Goal: Book appointment/travel/reservation

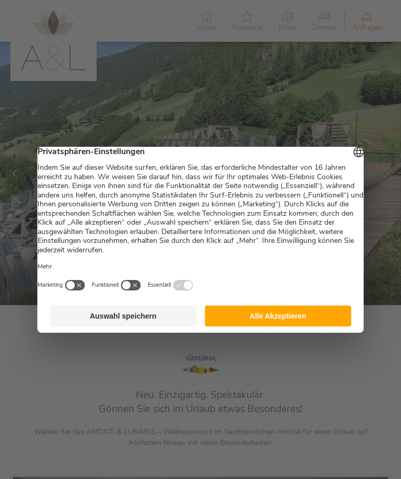
click at [273, 319] on button "Alle Akzeptieren" at bounding box center [278, 316] width 147 height 21
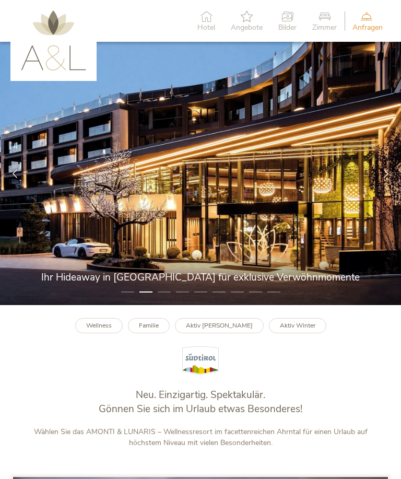
click at [386, 178] on icon at bounding box center [386, 173] width 9 height 9
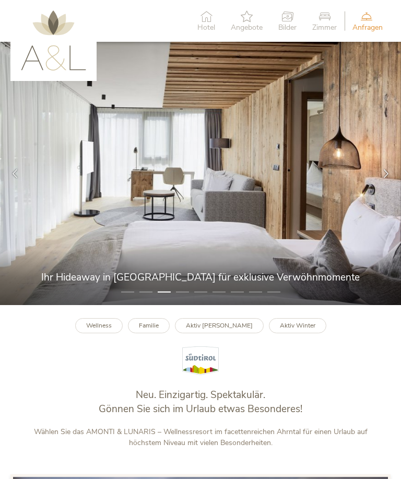
click at [387, 178] on icon at bounding box center [386, 173] width 9 height 9
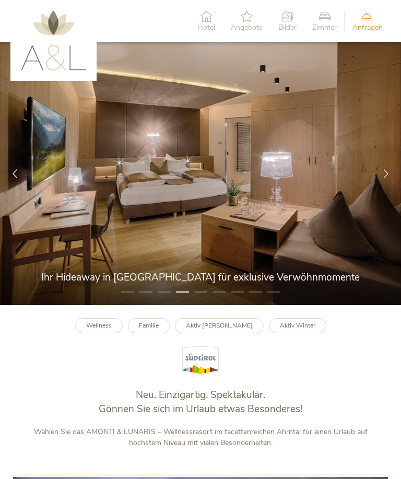
click at [388, 178] on icon at bounding box center [386, 173] width 9 height 9
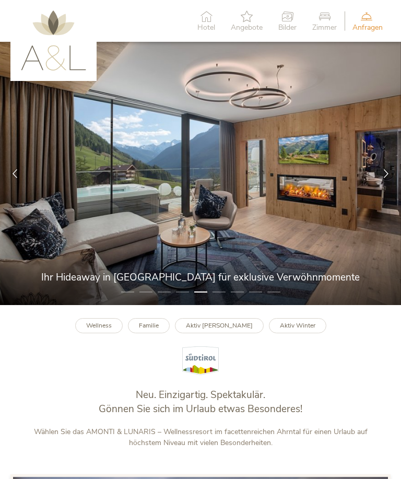
click at [386, 178] on icon at bounding box center [386, 173] width 9 height 9
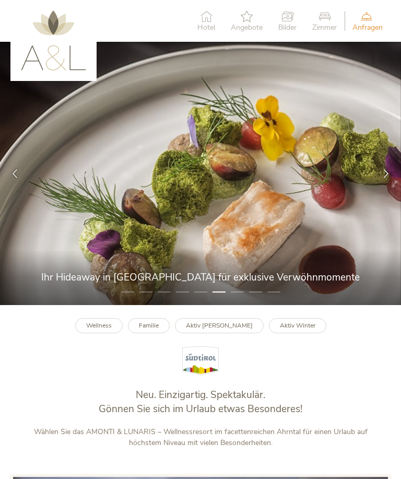
click at [388, 178] on icon at bounding box center [386, 173] width 9 height 9
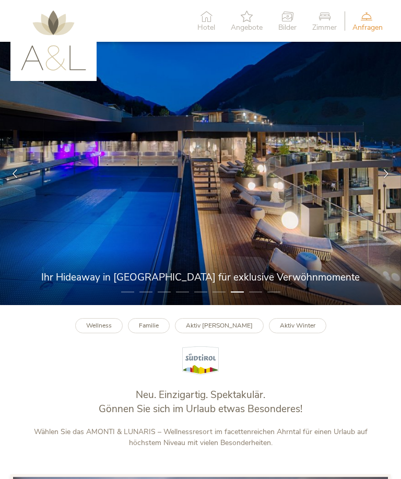
click at [388, 178] on icon at bounding box center [386, 173] width 9 height 9
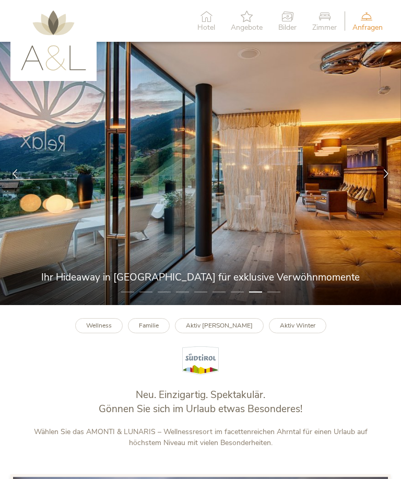
click at [387, 178] on icon at bounding box center [386, 173] width 9 height 9
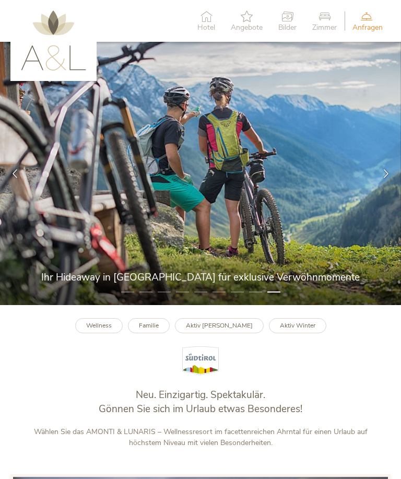
click at [390, 178] on icon at bounding box center [386, 173] width 9 height 9
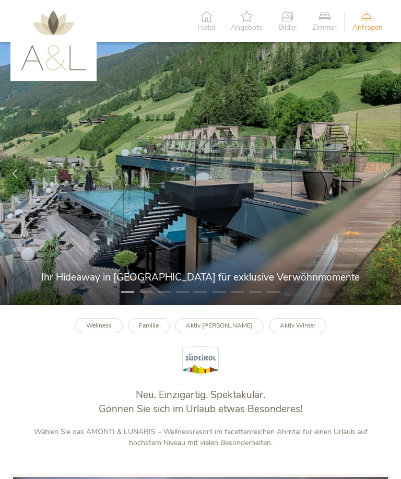
click at [385, 178] on icon at bounding box center [386, 173] width 9 height 9
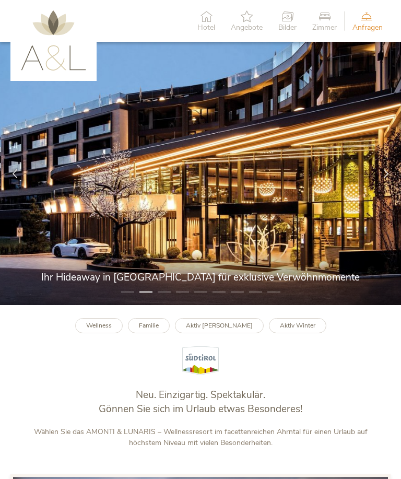
click at [325, 21] on icon at bounding box center [325, 15] width 25 height 11
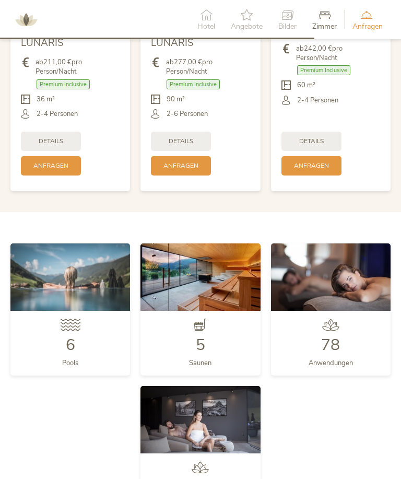
scroll to position [2094, 0]
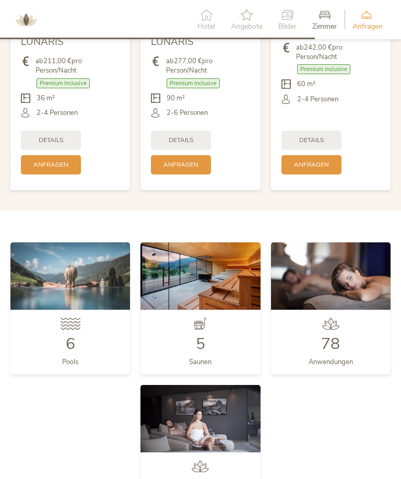
click at [67, 355] on span "6" at bounding box center [70, 343] width 9 height 21
click at [60, 294] on img at bounding box center [70, 275] width 120 height 67
click at [67, 342] on span "6" at bounding box center [70, 343] width 9 height 21
click at [66, 330] on icon at bounding box center [71, 324] width 20 height 12
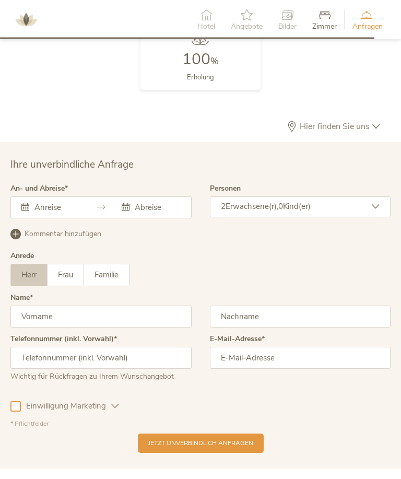
scroll to position [2522, 0]
click at [39, 211] on input "text" at bounding box center [56, 207] width 48 height 10
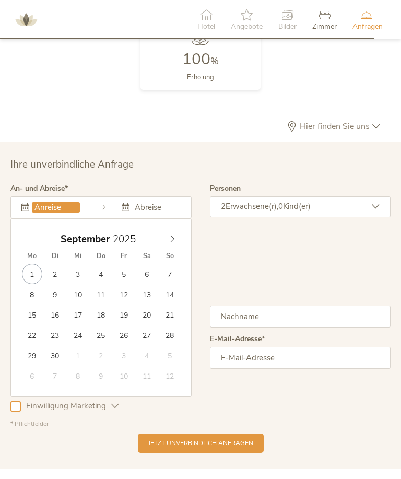
click at [171, 242] on icon at bounding box center [172, 238] width 7 height 7
click at [168, 244] on span at bounding box center [173, 236] width 18 height 15
type input "06.11.2025"
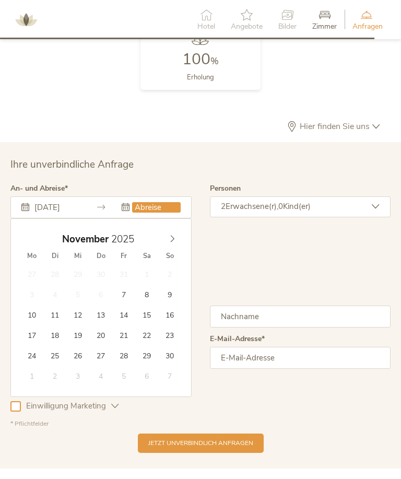
click at [161, 213] on input "text" at bounding box center [156, 207] width 48 height 10
type input "09.11.2025"
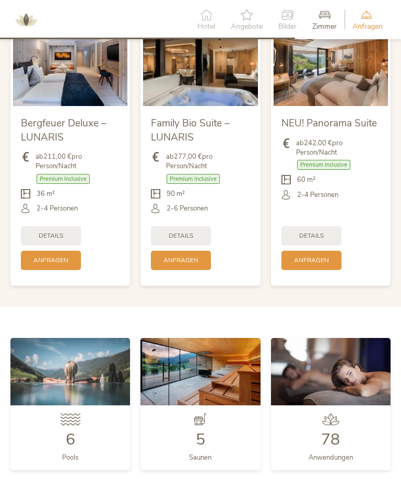
scroll to position [1978, 0]
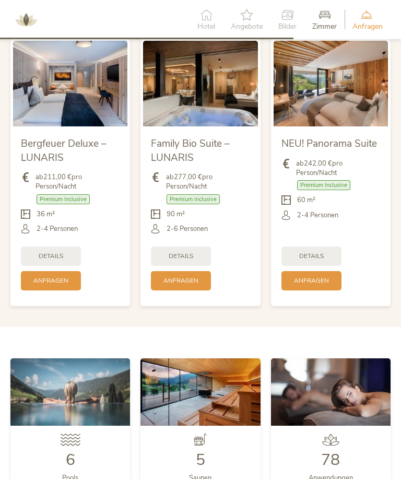
click at [322, 261] on span "Details" at bounding box center [311, 256] width 25 height 9
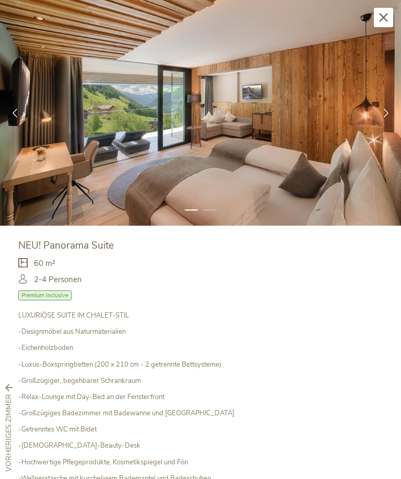
scroll to position [1, 0]
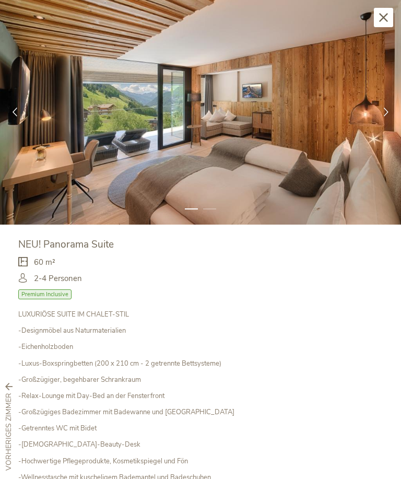
click at [386, 117] on div at bounding box center [387, 112] width 30 height 30
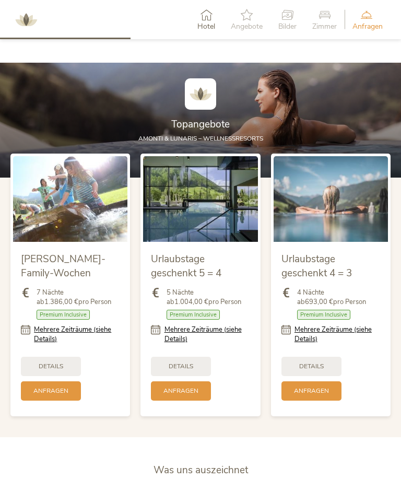
scroll to position [940, 0]
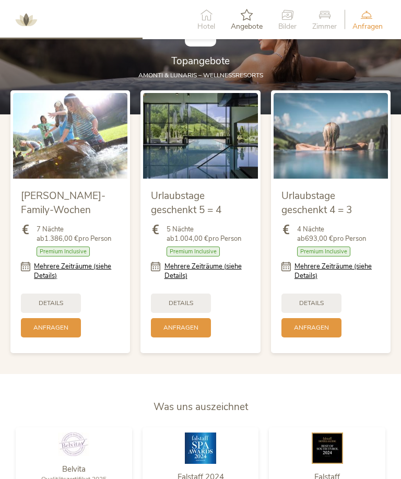
click at [321, 308] on span "Details" at bounding box center [311, 303] width 25 height 9
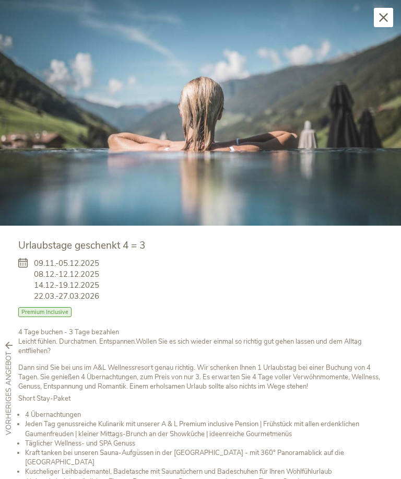
scroll to position [0, 0]
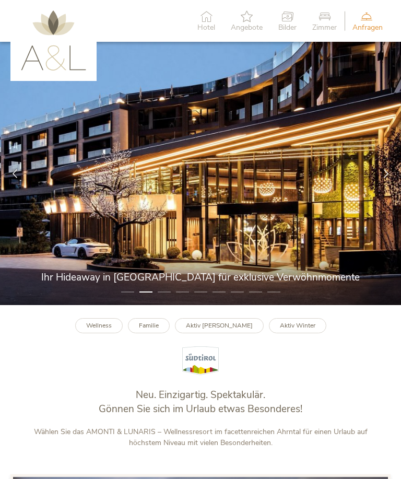
click at [329, 21] on icon at bounding box center [325, 15] width 25 height 11
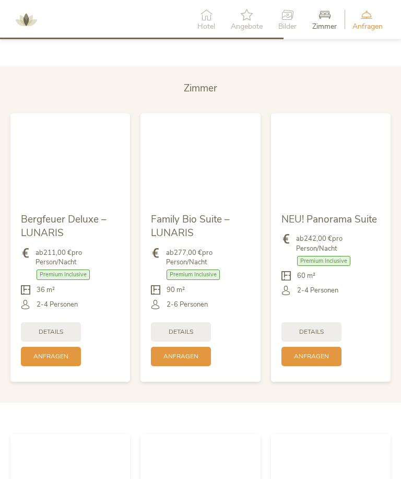
scroll to position [1927, 0]
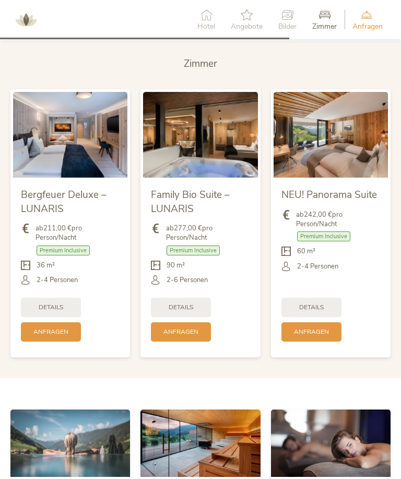
click at [326, 317] on div "Details" at bounding box center [312, 307] width 60 height 19
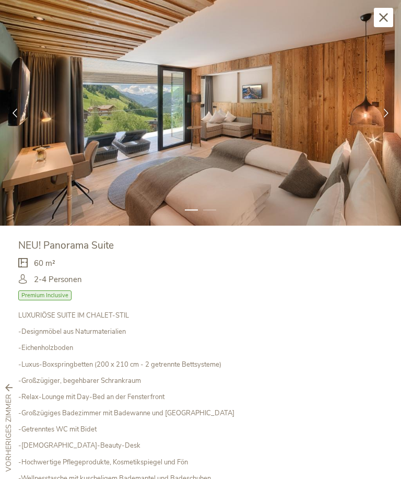
click at [386, 111] on icon at bounding box center [386, 113] width 9 height 9
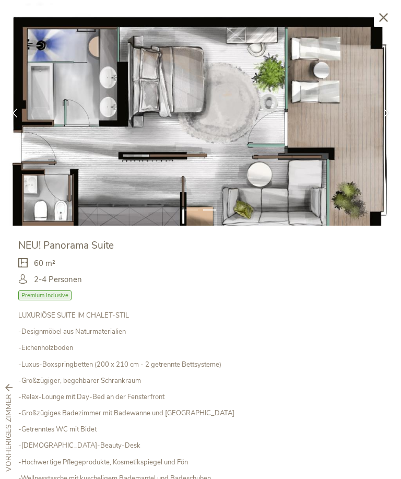
click at [384, 17] on icon at bounding box center [383, 17] width 9 height 9
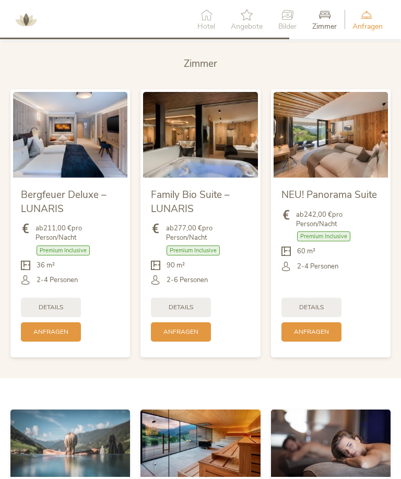
click at [192, 312] on span "Details" at bounding box center [181, 307] width 25 height 9
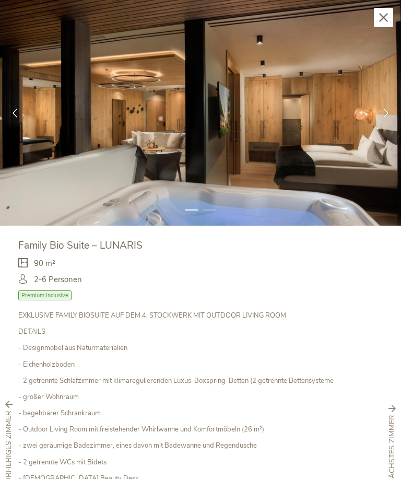
click at [383, 113] on icon at bounding box center [386, 113] width 9 height 9
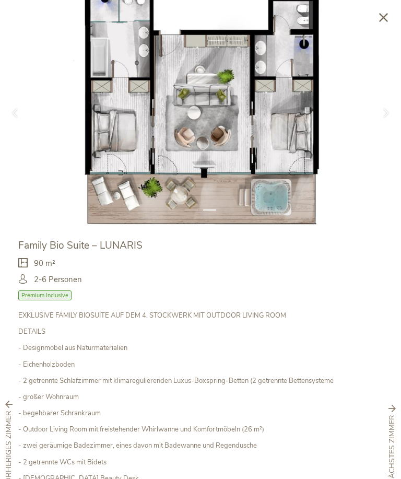
click at [383, 16] on icon at bounding box center [383, 17] width 9 height 9
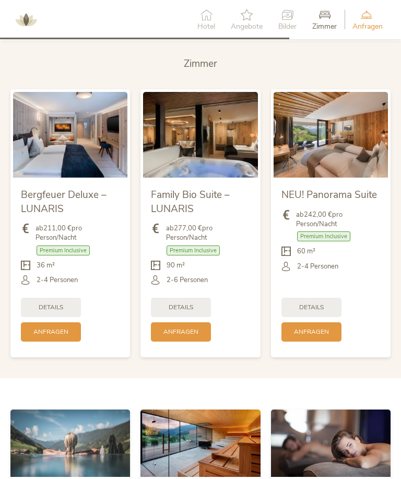
click at [44, 312] on span "Details" at bounding box center [51, 307] width 25 height 9
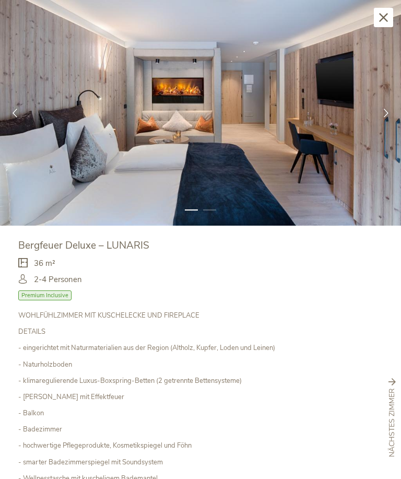
click at [385, 111] on icon at bounding box center [386, 113] width 9 height 9
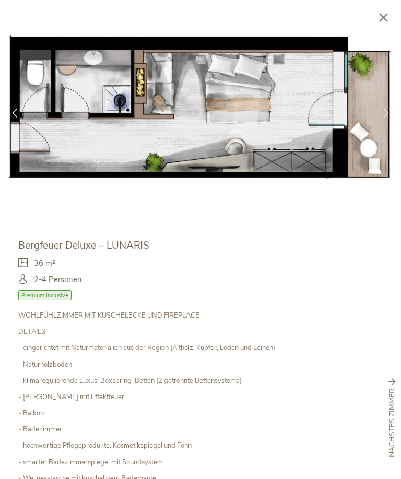
click at [378, 22] on div "Schließen" at bounding box center [383, 17] width 19 height 19
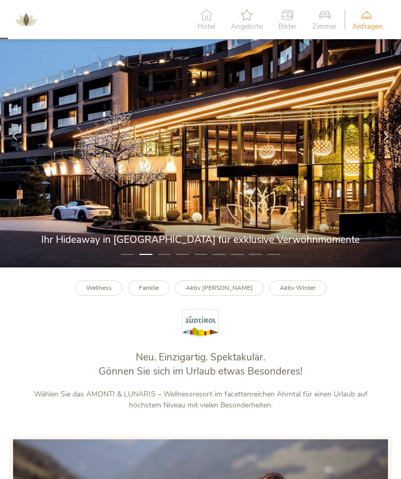
scroll to position [0, 0]
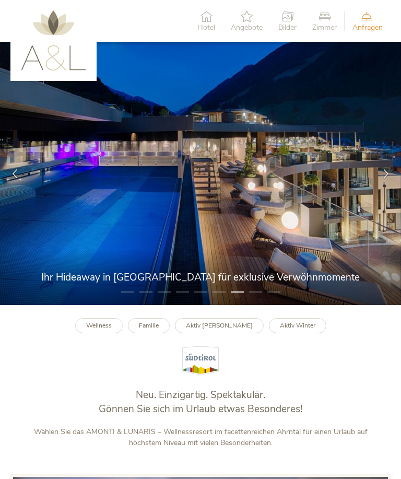
click at [205, 28] on span "Hotel" at bounding box center [207, 27] width 18 height 7
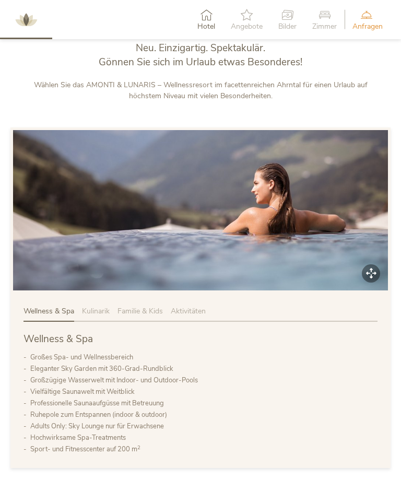
scroll to position [354, 0]
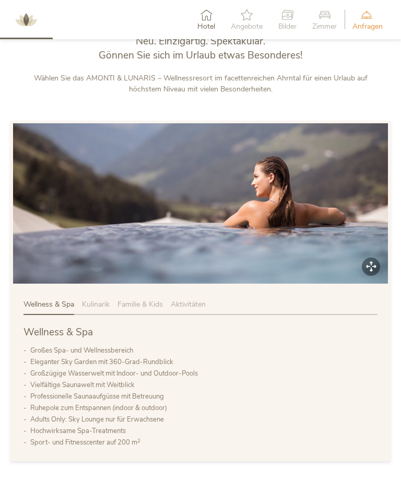
click at [84, 207] on img at bounding box center [200, 203] width 375 height 160
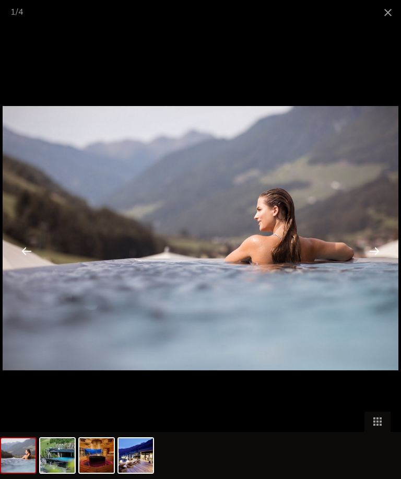
click at [375, 247] on div at bounding box center [374, 251] width 32 height 32
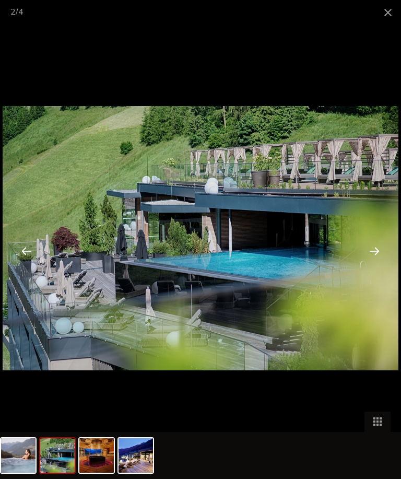
click at [373, 253] on div at bounding box center [374, 251] width 32 height 32
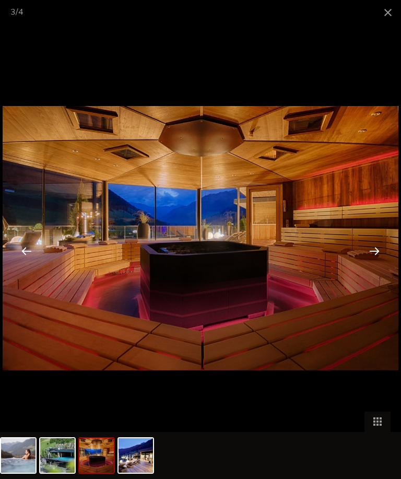
click at [370, 255] on div at bounding box center [374, 251] width 32 height 32
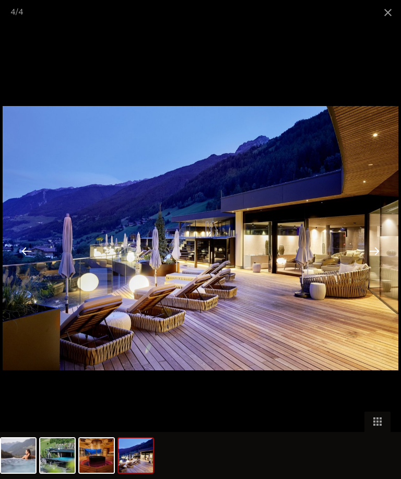
click at [372, 255] on div at bounding box center [374, 251] width 32 height 32
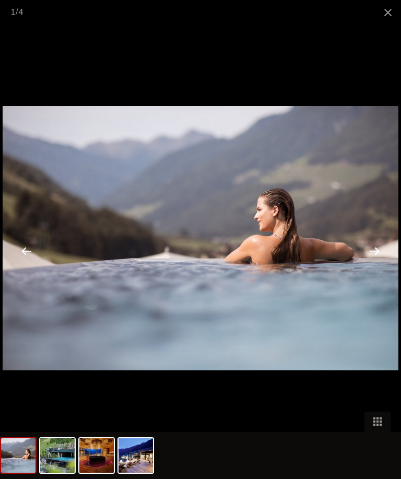
click at [386, 14] on span at bounding box center [388, 12] width 26 height 25
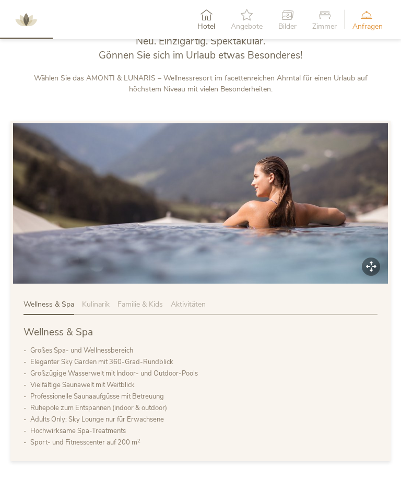
click at [201, 23] on span "Hotel" at bounding box center [207, 26] width 18 height 7
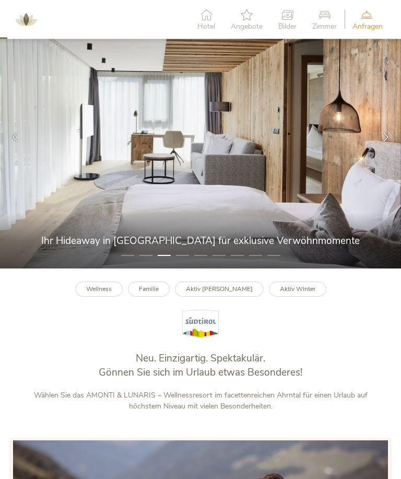
scroll to position [0, 0]
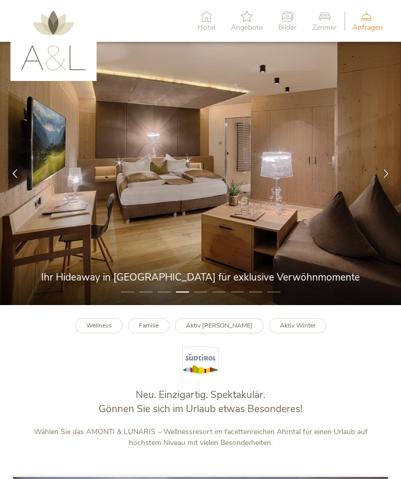
click at [325, 26] on span "Zimmer" at bounding box center [325, 27] width 25 height 7
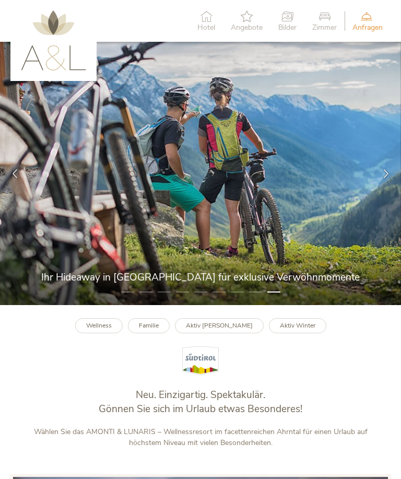
click at [242, 20] on icon at bounding box center [247, 15] width 32 height 11
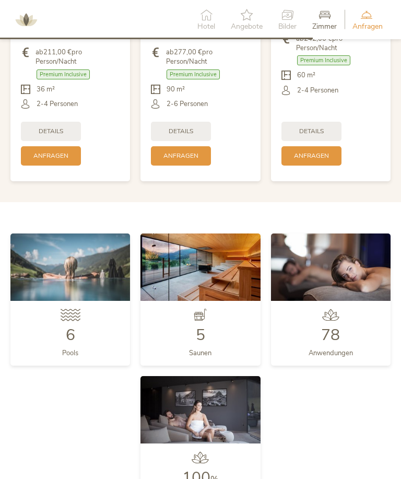
scroll to position [2099, 0]
